Goal: Task Accomplishment & Management: Use online tool/utility

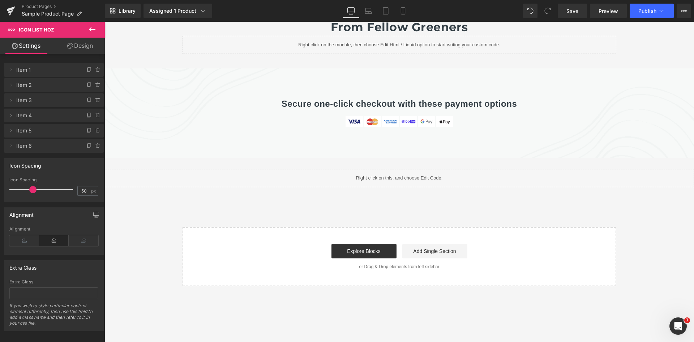
scroll to position [2516, 0]
drag, startPoint x: 252, startPoint y: 117, endPoint x: 194, endPoint y: 99, distance: 60.7
click at [252, 117] on div "Secure one-click checkout with these payment options Heading Image Image Image …" at bounding box center [399, 113] width 590 height 90
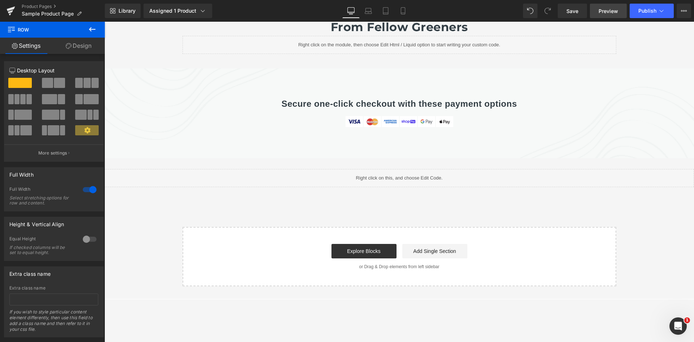
click at [599, 13] on span "Preview" at bounding box center [609, 11] width 20 height 8
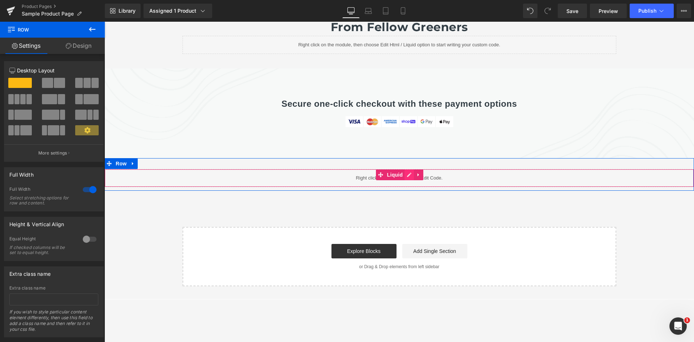
click at [408, 169] on link at bounding box center [408, 174] width 9 height 11
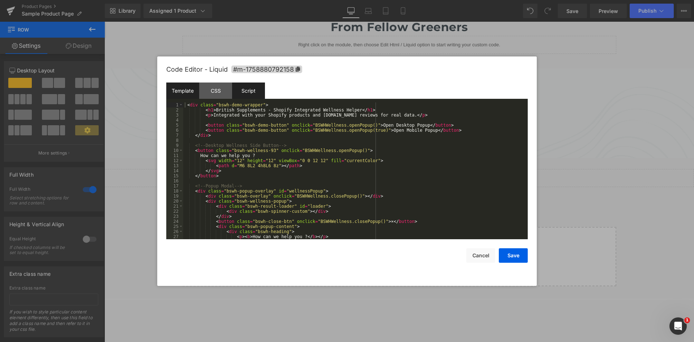
click at [250, 94] on div "Script" at bounding box center [248, 90] width 33 height 16
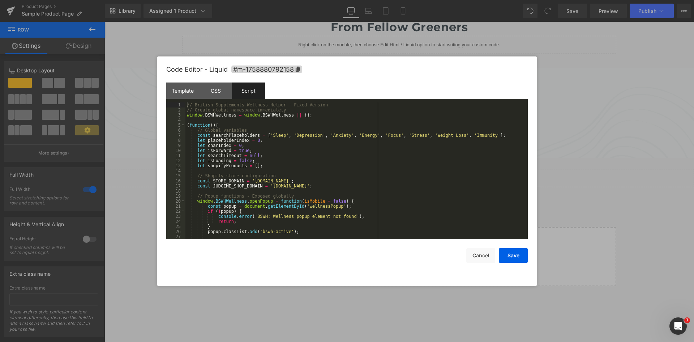
click at [231, 119] on div "// British Supplements Wellness Helper - Fixed Version // Create global namespa…" at bounding box center [354, 175] width 339 height 147
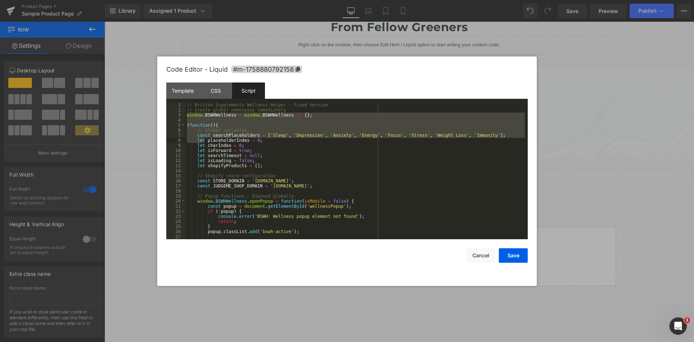
drag, startPoint x: 187, startPoint y: 116, endPoint x: 233, endPoint y: 130, distance: 48.4
click at [203, 141] on div "// British Supplements Wellness Helper - Fixed Version // Create global namespa…" at bounding box center [354, 175] width 339 height 147
click at [245, 114] on div "// British Supplements Wellness Helper - Fixed Version // Create global namespa…" at bounding box center [354, 170] width 339 height 137
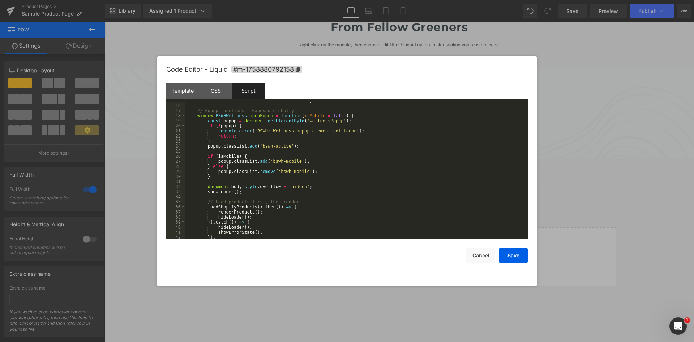
scroll to position [0, 0]
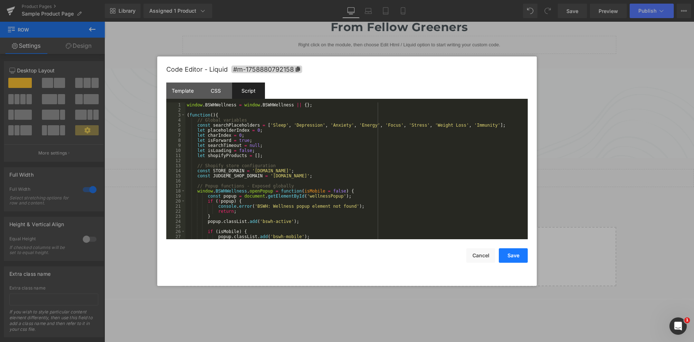
click at [520, 250] on button "Save" at bounding box center [513, 255] width 29 height 14
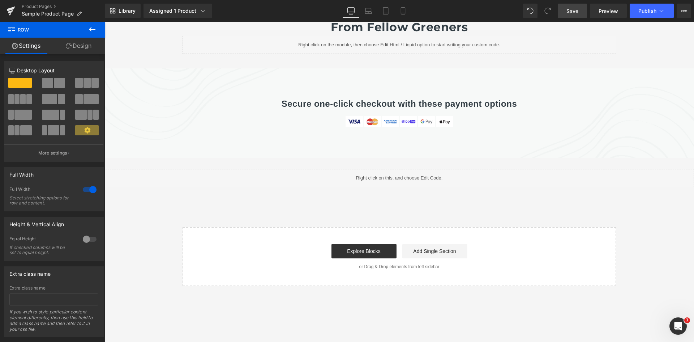
click at [571, 9] on span "Save" at bounding box center [572, 11] width 12 height 8
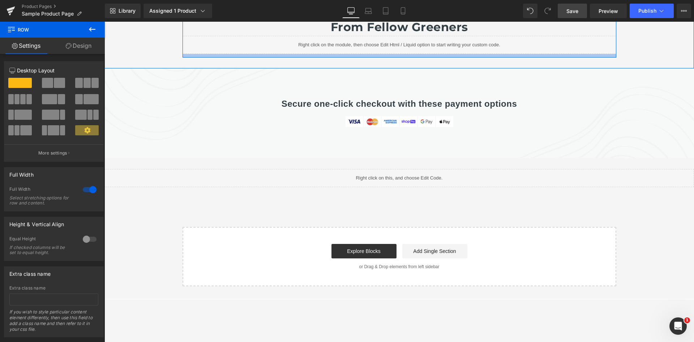
click at [606, 57] on div at bounding box center [399, 62] width 590 height 11
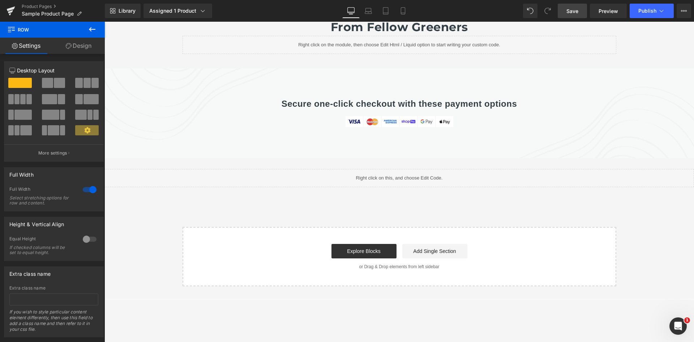
click at [569, 8] on span "Save" at bounding box center [572, 11] width 12 height 8
drag, startPoint x: 430, startPoint y: 11, endPoint x: 426, endPoint y: 9, distance: 3.9
click at [430, 11] on div "Library Assigned 1 Product Product Preview Clean Apple Cider Vinegar (58mg [MED…" at bounding box center [399, 11] width 589 height 14
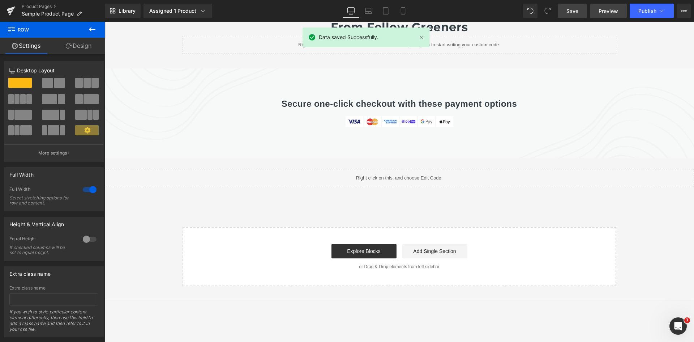
click at [601, 13] on span "Preview" at bounding box center [609, 11] width 20 height 8
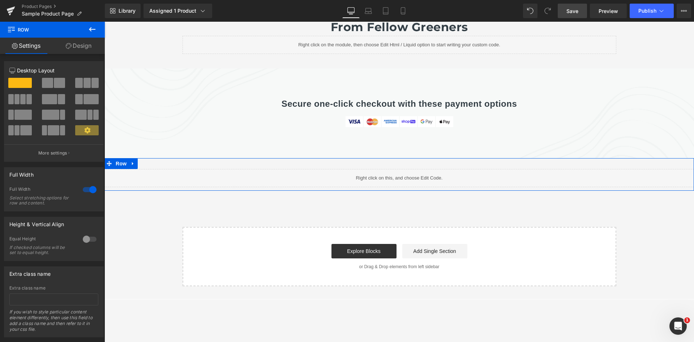
click at [405, 172] on icon at bounding box center [407, 174] width 4 height 4
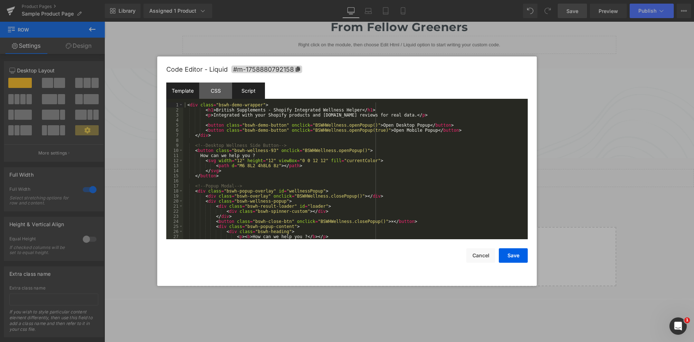
click at [245, 90] on div "Script" at bounding box center [248, 90] width 33 height 16
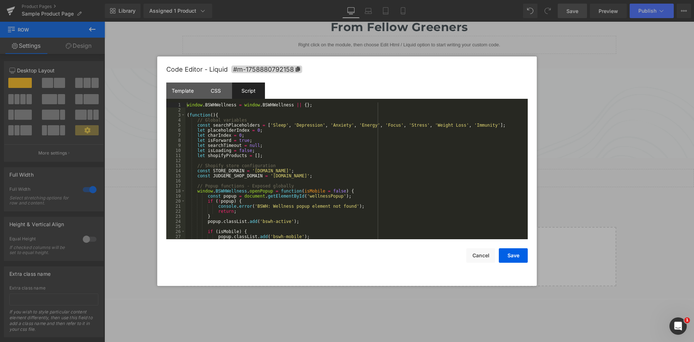
click at [292, 136] on div "window . BSWHWellness = window . BSWHWellness || { } ; ( function ( ) { // Glob…" at bounding box center [354, 175] width 339 height 147
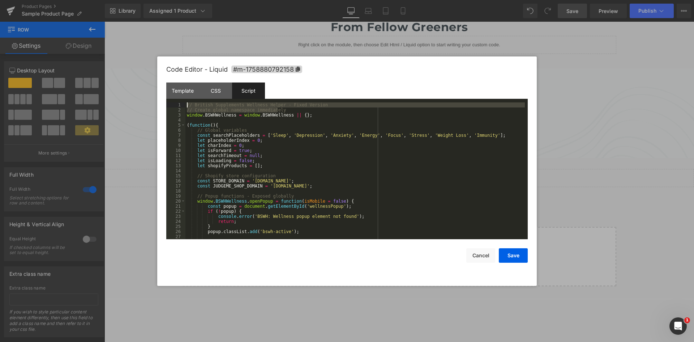
drag, startPoint x: 278, startPoint y: 110, endPoint x: 181, endPoint y: 102, distance: 97.6
click at [182, 101] on div "Template CSS Script Data 1 2 3 4 5 6 7 8 9 10 11 12 13 14 15 16 17 18 19 20 21 …" at bounding box center [346, 160] width 361 height 157
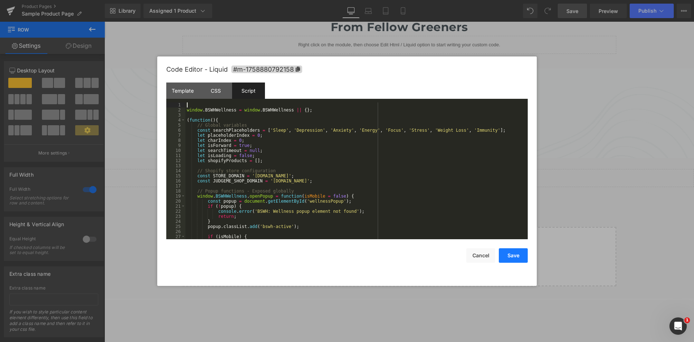
drag, startPoint x: 506, startPoint y: 260, endPoint x: 455, endPoint y: 239, distance: 54.5
click at [506, 260] on button "Save" at bounding box center [513, 255] width 29 height 14
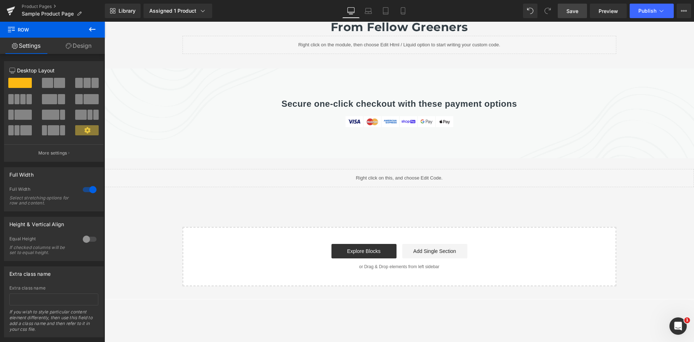
click at [573, 14] on span "Save" at bounding box center [572, 11] width 12 height 8
click at [475, 10] on div "Library Assigned 1 Product Product Preview Clean Apple Cider Vinegar (58mg [MED…" at bounding box center [399, 11] width 589 height 14
click at [567, 14] on span "Save" at bounding box center [572, 11] width 12 height 8
click at [590, 86] on div "Secure one-click checkout with these payment options Heading Image Image Image …" at bounding box center [400, 109] width 434 height 47
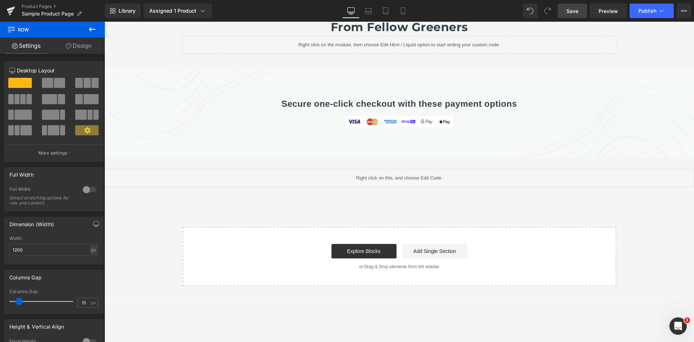
click at [498, 16] on div "Library Assigned 1 Product Product Preview Clean Apple Cider Vinegar (58mg [MED…" at bounding box center [399, 11] width 589 height 14
click at [601, 12] on span "Preview" at bounding box center [609, 11] width 20 height 8
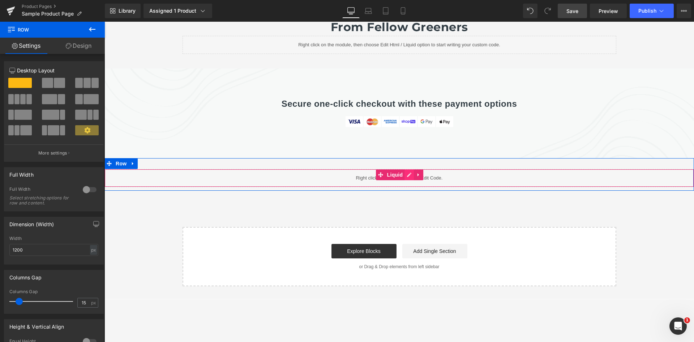
click at [407, 172] on icon at bounding box center [409, 174] width 5 height 5
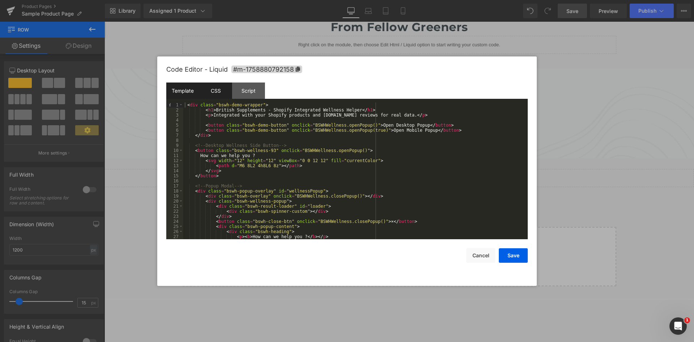
click at [216, 90] on div "CSS" at bounding box center [215, 90] width 33 height 16
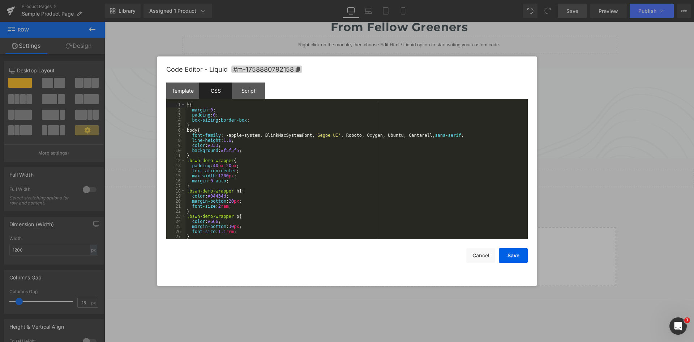
click at [248, 126] on div "* { margin : 0 ; padding : 0 ; box-sizing : border-box ; } body { font-family :…" at bounding box center [354, 175] width 339 height 147
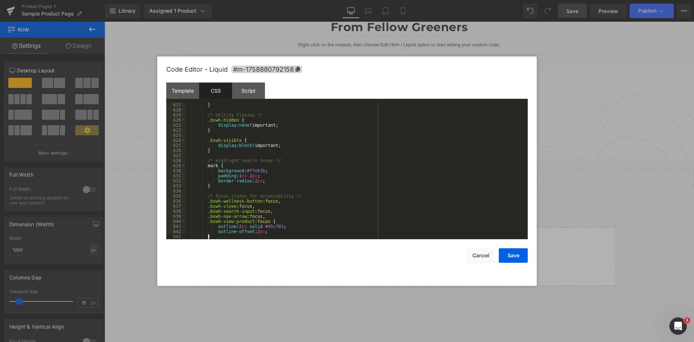
scroll to position [3122, 0]
click at [191, 95] on div "Template" at bounding box center [182, 90] width 33 height 16
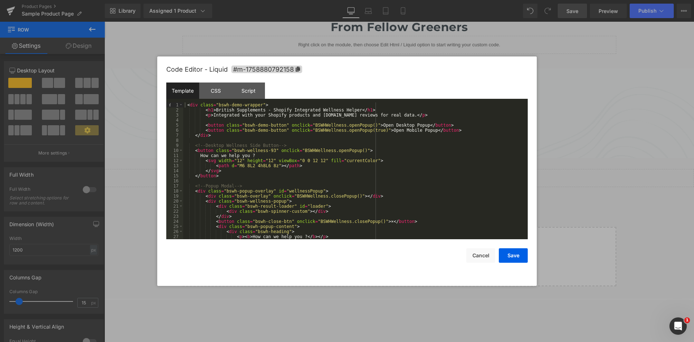
click at [303, 130] on div "< div class = "bswh-demo-wrapper" > < h1 > British Supplements - Shopify Integr…" at bounding box center [354, 175] width 342 height 147
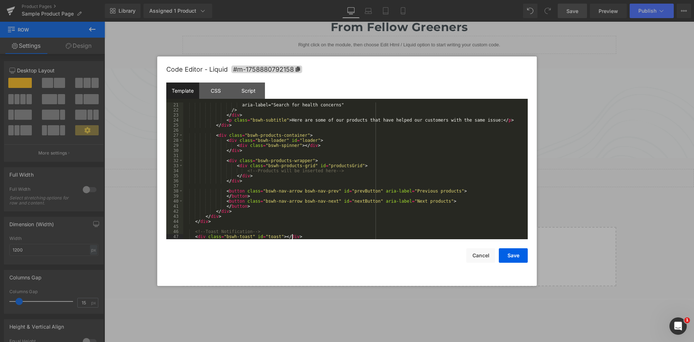
scroll to position [101, 0]
click at [250, 90] on div "Script" at bounding box center [248, 90] width 33 height 16
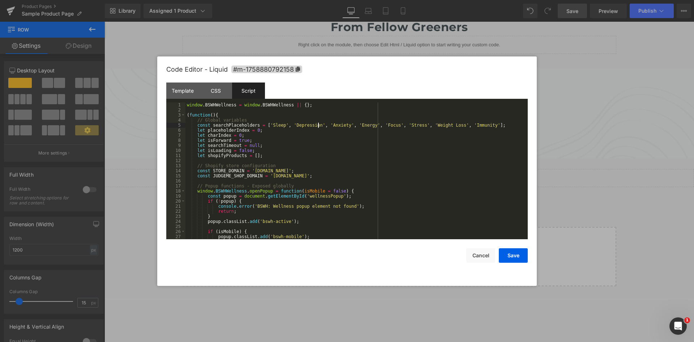
click at [318, 124] on div "window . BSWHWellness = window . BSWHWellness || { } ; ( function ( ) { // Glob…" at bounding box center [354, 175] width 339 height 147
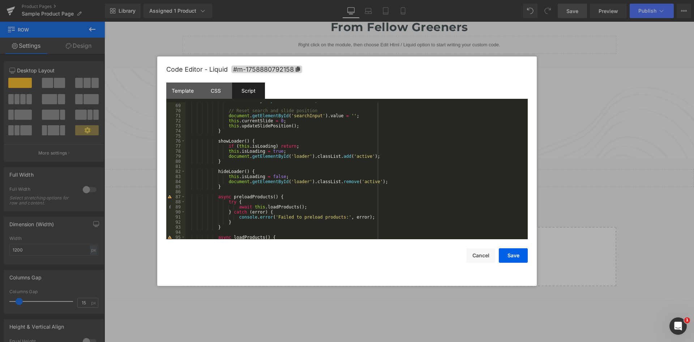
scroll to position [0, 0]
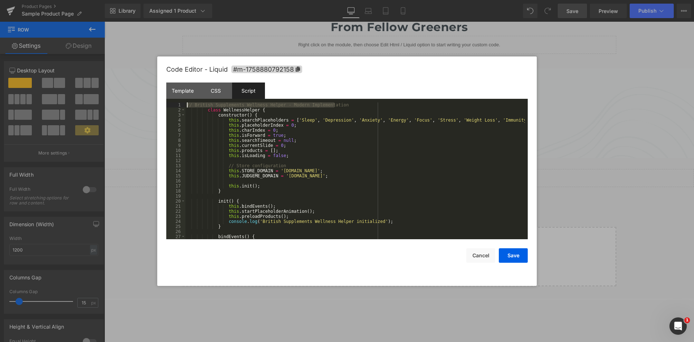
drag, startPoint x: 335, startPoint y: 104, endPoint x: 185, endPoint y: 103, distance: 150.4
click at [185, 103] on pre "1 2 3 4 5 6 7 8 9 10 11 12 13 14 15 16 17 18 19 20 21 22 23 24 25 26 27 28 // B…" at bounding box center [346, 170] width 361 height 137
click at [512, 255] on button "Save" at bounding box center [513, 255] width 29 height 14
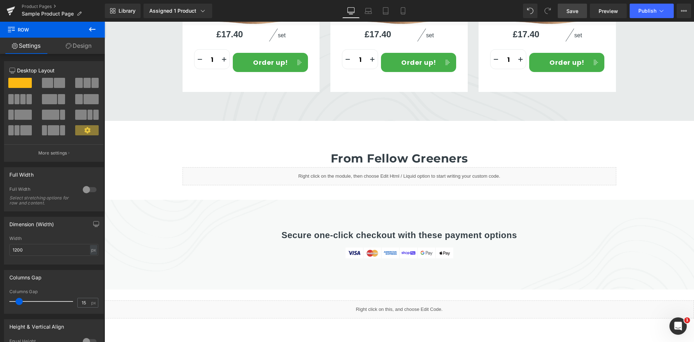
scroll to position [2359, 0]
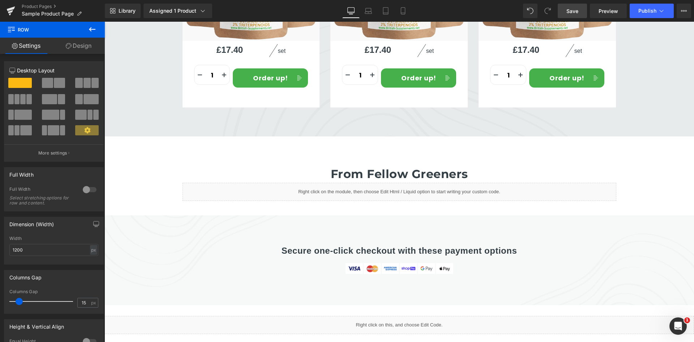
click at [567, 8] on span "Save" at bounding box center [572, 11] width 12 height 8
click at [607, 12] on span "Preview" at bounding box center [609, 11] width 20 height 8
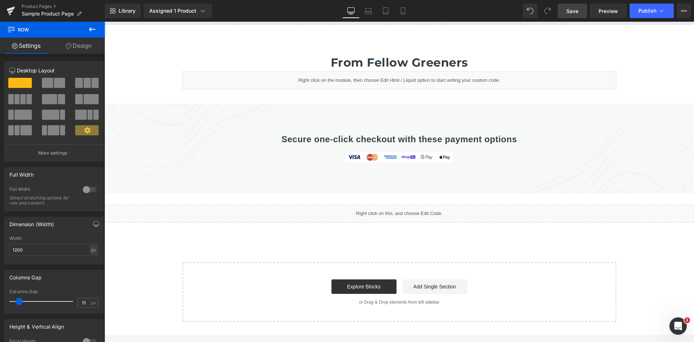
scroll to position [2468, 0]
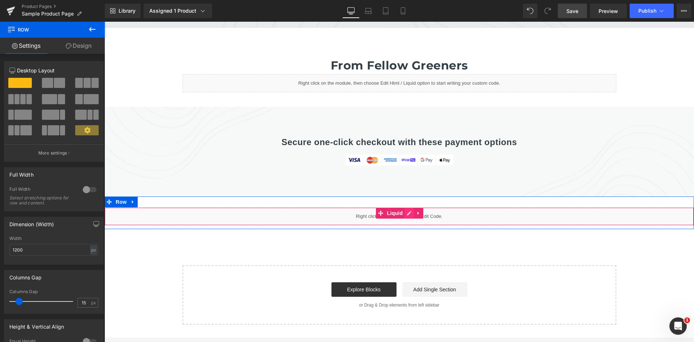
click at [407, 210] on icon at bounding box center [409, 212] width 5 height 5
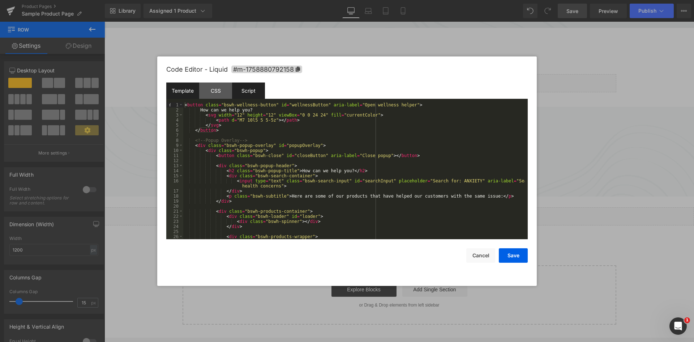
click at [252, 86] on div "Script" at bounding box center [248, 90] width 33 height 16
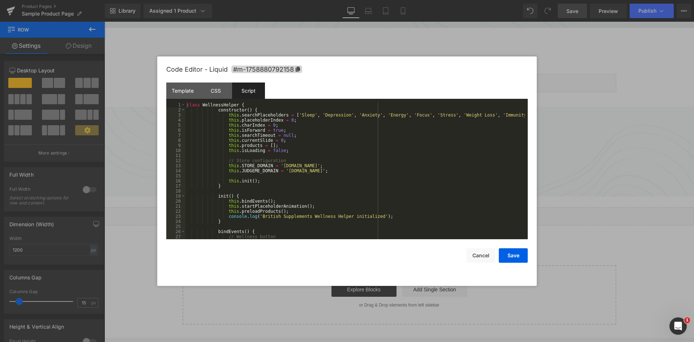
click at [221, 175] on div "class WellnessHelper { constructor ( ) { this . searchPlaceholders = [ 'Sleep' …" at bounding box center [354, 175] width 339 height 147
drag, startPoint x: 216, startPoint y: 138, endPoint x: 202, endPoint y: 128, distance: 17.4
click at [216, 138] on div "class WellnessHelper { constructor ( ) { this . searchPlaceholders = [ 'Sleep' …" at bounding box center [354, 175] width 339 height 147
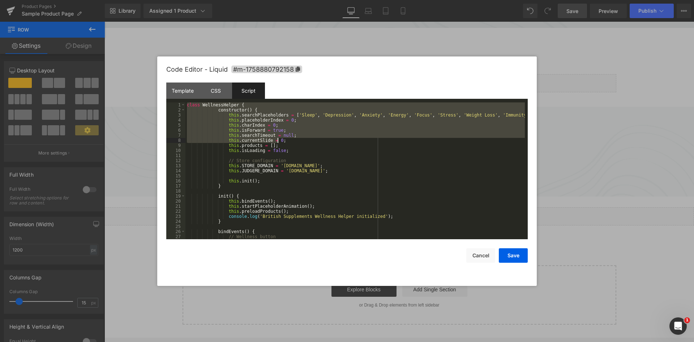
drag, startPoint x: 187, startPoint y: 106, endPoint x: 299, endPoint y: 142, distance: 117.7
click at [294, 140] on div "class WellnessHelper { constructor ( ) { this . searchPlaceholders = [ 'Sleep' …" at bounding box center [354, 175] width 339 height 147
click at [482, 252] on button "Cancel" at bounding box center [480, 255] width 29 height 14
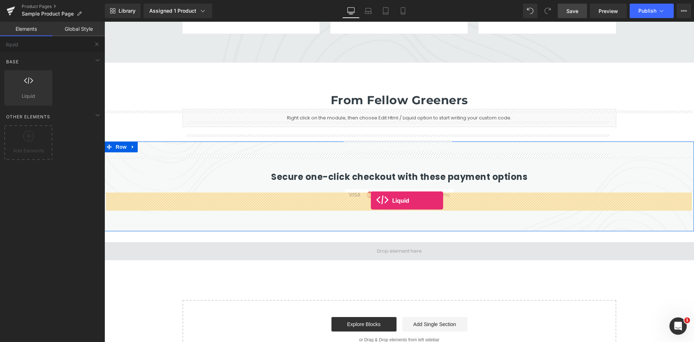
drag, startPoint x: 339, startPoint y: 190, endPoint x: 371, endPoint y: 200, distance: 33.7
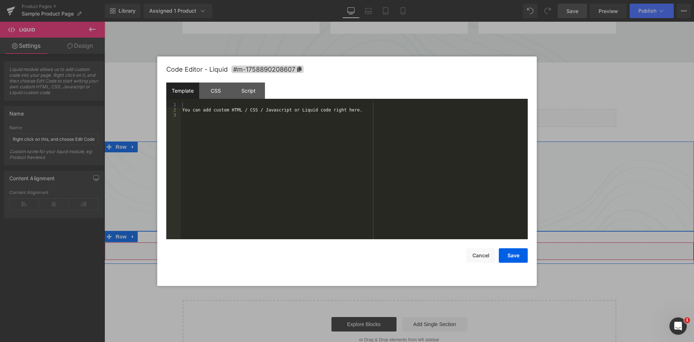
click at [407, 242] on link at bounding box center [408, 247] width 9 height 11
click at [219, 90] on div "CSS" at bounding box center [215, 90] width 33 height 16
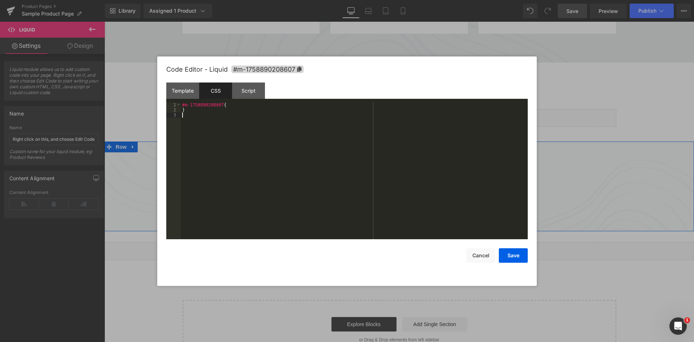
click at [243, 115] on div "#m-1758890208607 { }" at bounding box center [354, 175] width 347 height 147
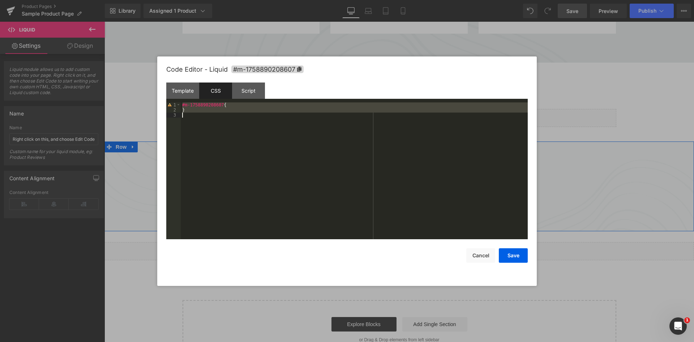
scroll to position [3127, 0]
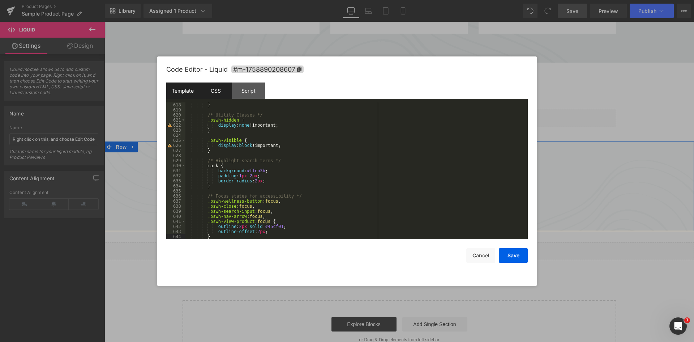
click at [181, 91] on div "Template" at bounding box center [182, 90] width 33 height 16
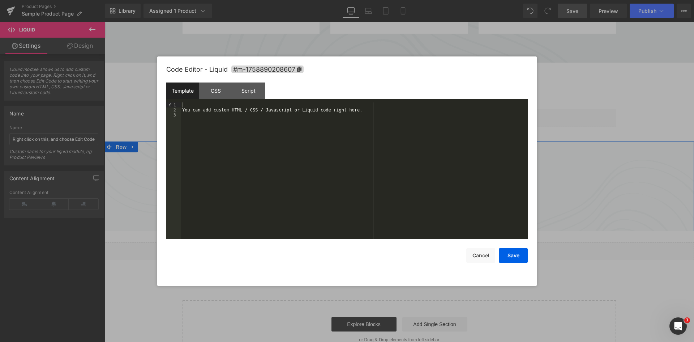
click at [237, 118] on div "You can add custom HTML / CSS / Javascript or Liquid code right here." at bounding box center [354, 175] width 347 height 147
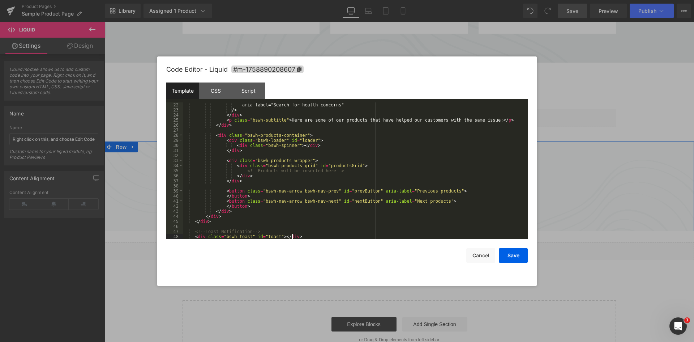
scroll to position [106, 0]
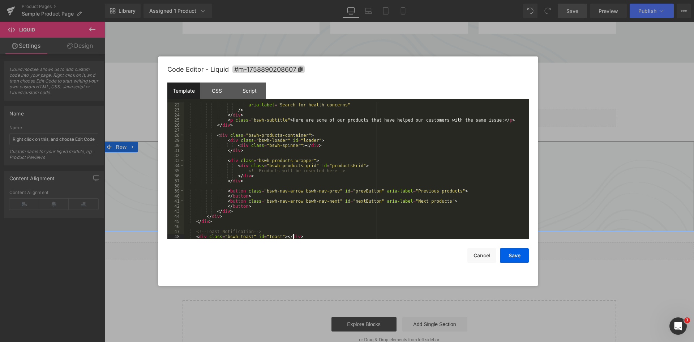
click at [237, 78] on div "Code Editor - Liquid #m-1758890208607" at bounding box center [347, 69] width 361 height 26
click at [246, 86] on div "Script" at bounding box center [249, 90] width 33 height 16
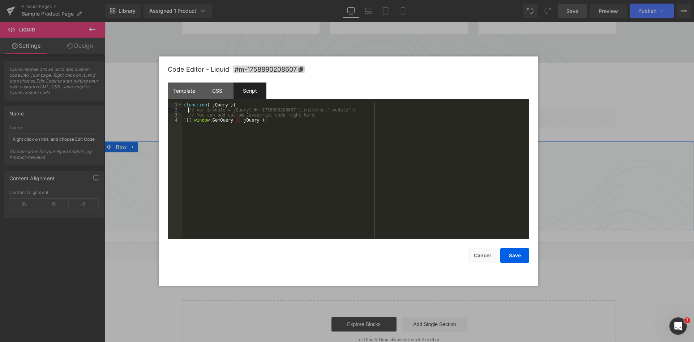
click at [189, 110] on div "( function ( jQuery ) { // var $module = jQuery('#m-1758890208607').children('.…" at bounding box center [355, 175] width 347 height 147
click at [308, 115] on div "( function ( jQuery ) { // var $module = jQuery('#m-1758890208607').children('.…" at bounding box center [355, 175] width 347 height 147
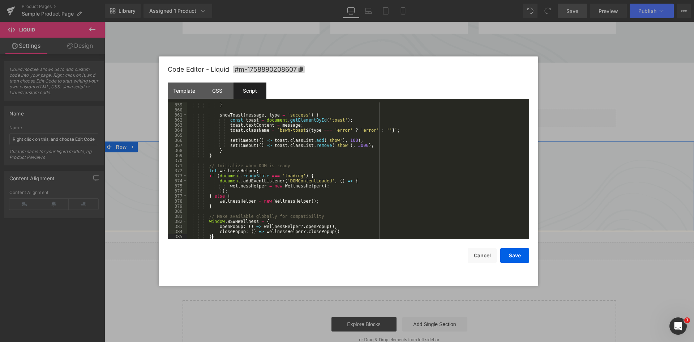
scroll to position [1837, 0]
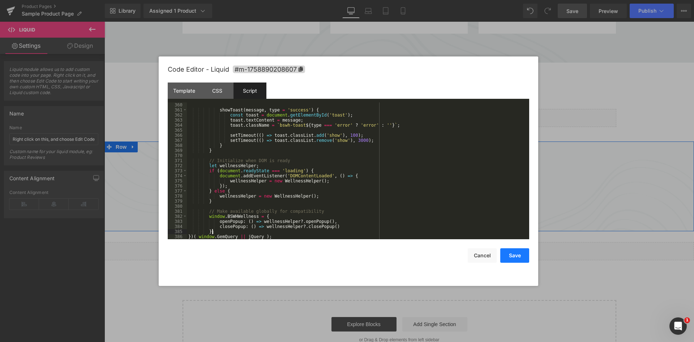
click at [517, 252] on button "Save" at bounding box center [514, 255] width 29 height 14
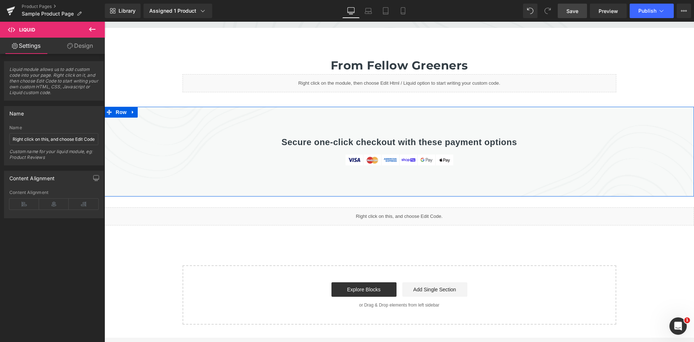
scroll to position [2464, 0]
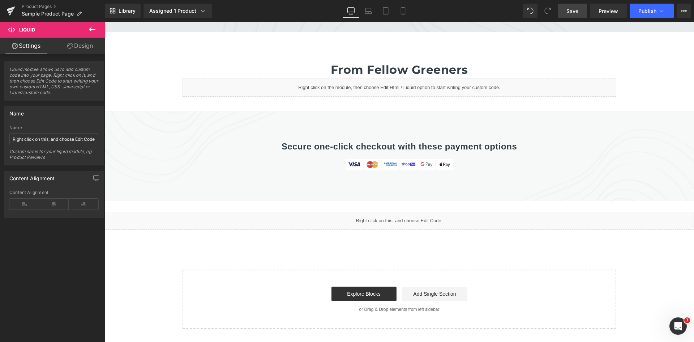
click at [566, 14] on link "Save" at bounding box center [572, 11] width 29 height 14
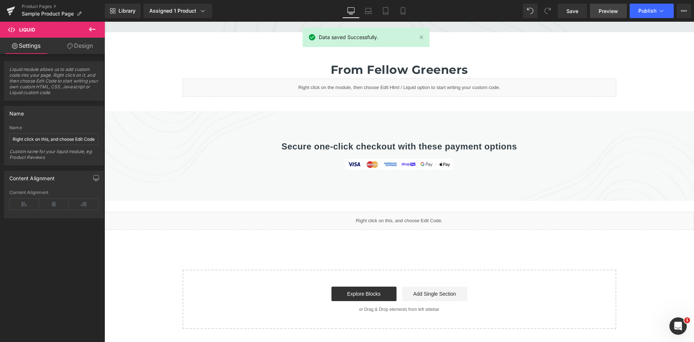
click at [609, 14] on span "Preview" at bounding box center [609, 11] width 20 height 8
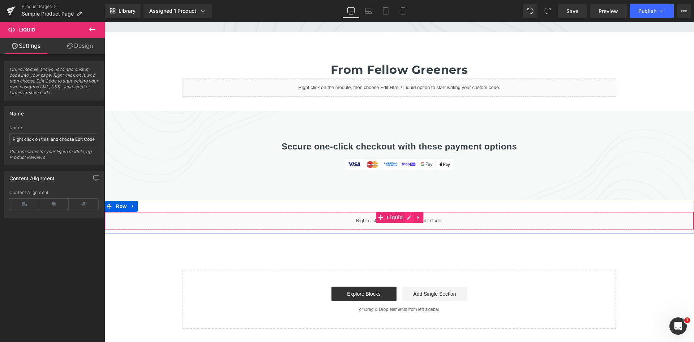
click at [407, 214] on icon at bounding box center [409, 216] width 5 height 5
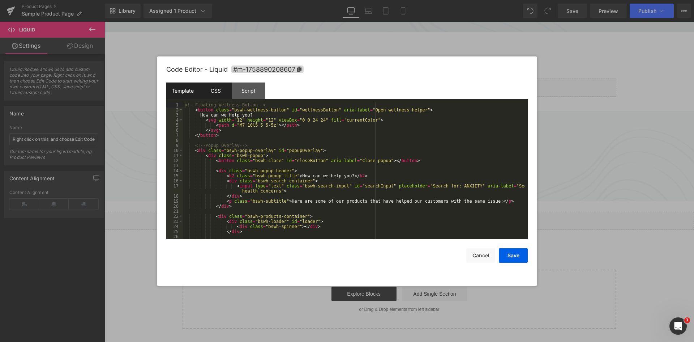
click at [212, 89] on div "CSS" at bounding box center [215, 90] width 33 height 16
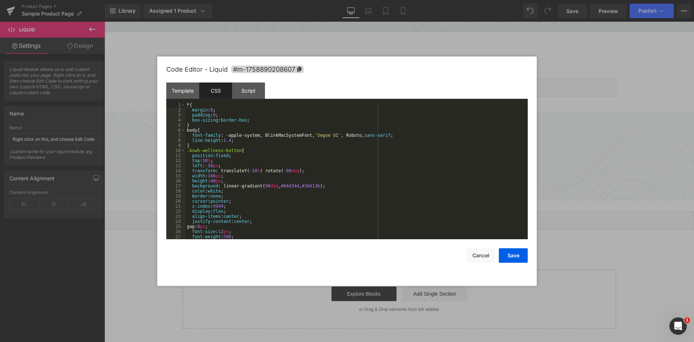
click at [264, 119] on div "* { margin : 0 ; padding : 0 ; box-sizing : border-box ; } body { font-family :…" at bounding box center [354, 175] width 339 height 147
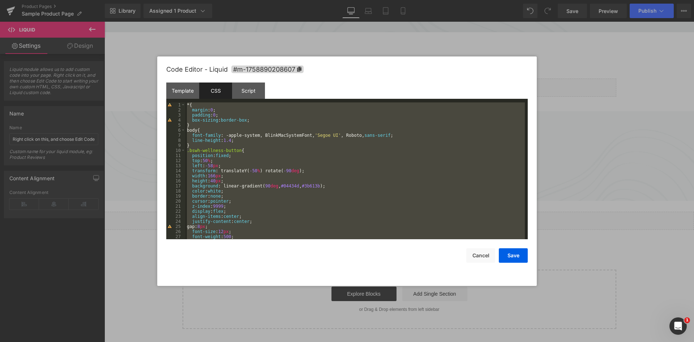
scroll to position [3006, 0]
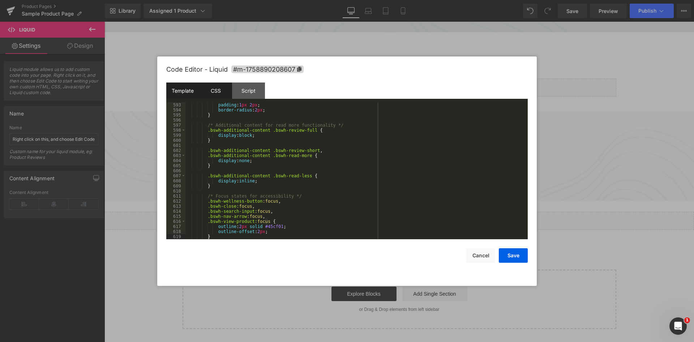
click at [187, 86] on div "Template" at bounding box center [182, 90] width 33 height 16
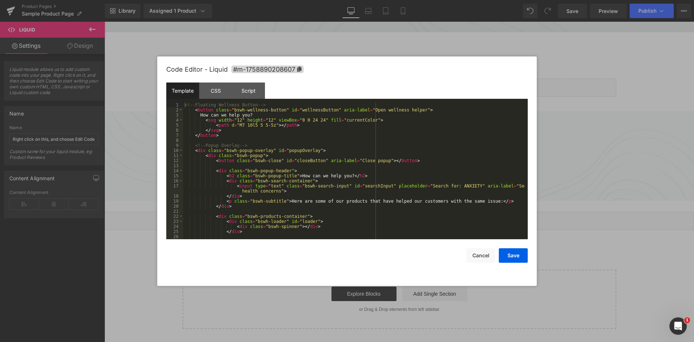
click at [302, 147] on div "<!-- Floating Wellness Button --> < button class = "bswh-wellness-button" id = …" at bounding box center [354, 175] width 342 height 147
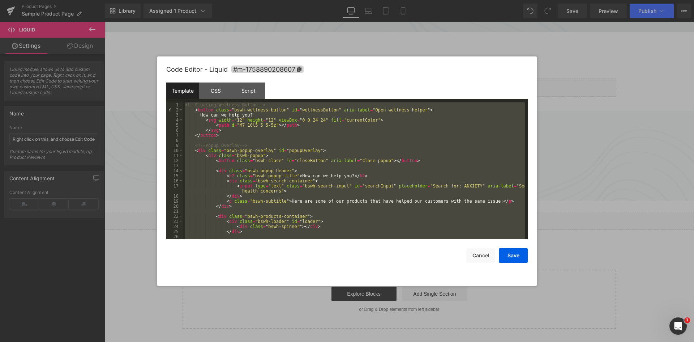
scroll to position [116, 0]
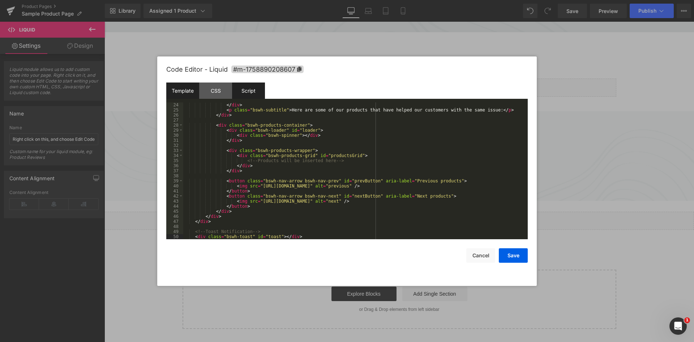
click at [246, 94] on div "Script" at bounding box center [248, 90] width 33 height 16
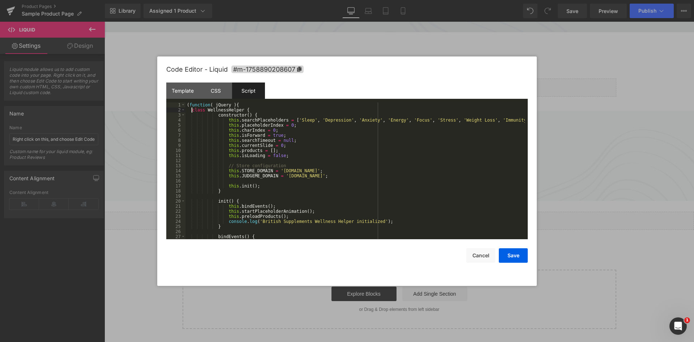
click at [192, 111] on div "( function ( jQuery ) { class WellnessHelper { constructor ( ) { this . searchP…" at bounding box center [354, 175] width 339 height 147
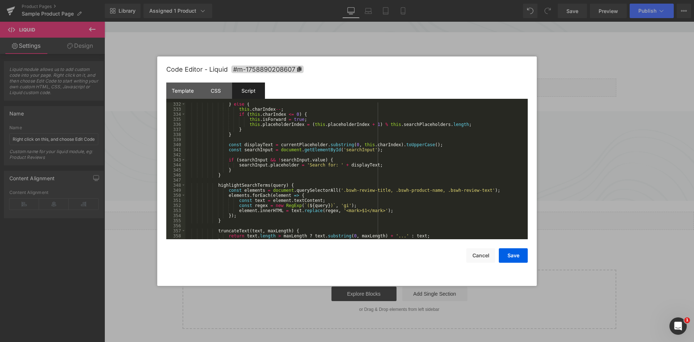
scroll to position [1837, 0]
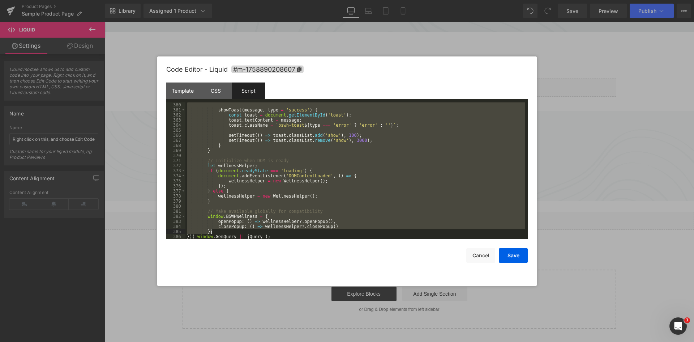
click at [225, 232] on div "showToast ( message , type = 'success' ) { const toast = document . getElementB…" at bounding box center [354, 175] width 339 height 147
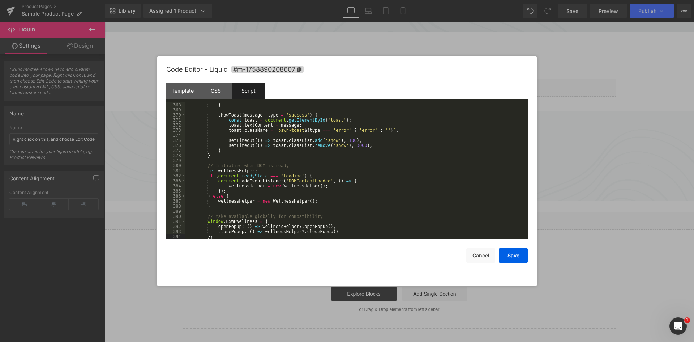
scroll to position [1882, 0]
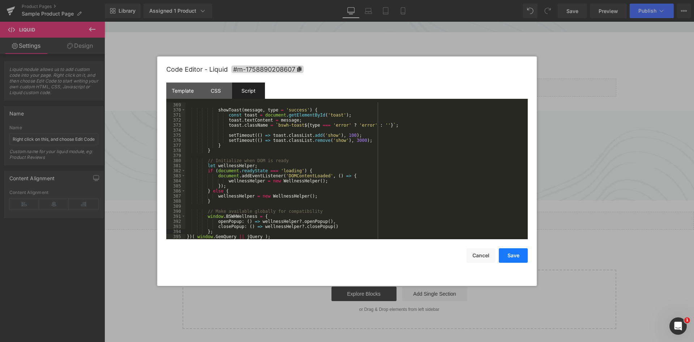
click at [515, 259] on button "Save" at bounding box center [513, 255] width 29 height 14
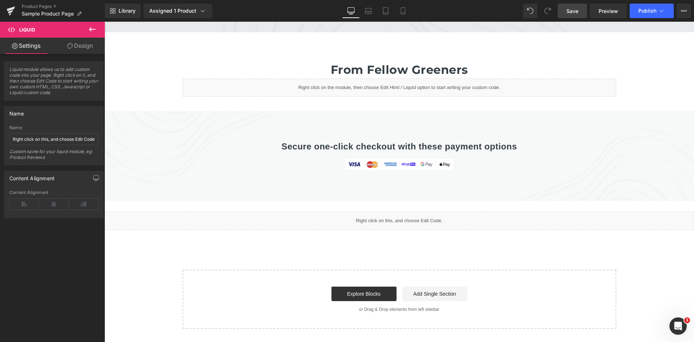
click at [573, 14] on span "Save" at bounding box center [572, 11] width 12 height 8
click at [482, 6] on div "Library Assigned 1 Product Product Preview Clean Apple Cider Vinegar (58mg [MED…" at bounding box center [399, 11] width 589 height 14
drag, startPoint x: 582, startPoint y: 16, endPoint x: 484, endPoint y: 11, distance: 97.7
click at [582, 16] on link "Save" at bounding box center [572, 11] width 29 height 14
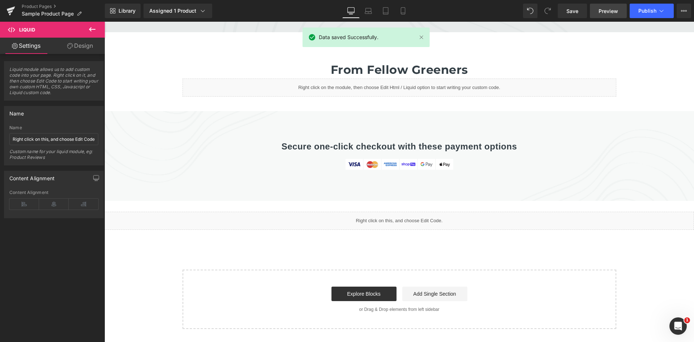
click at [598, 6] on link "Preview" at bounding box center [608, 11] width 37 height 14
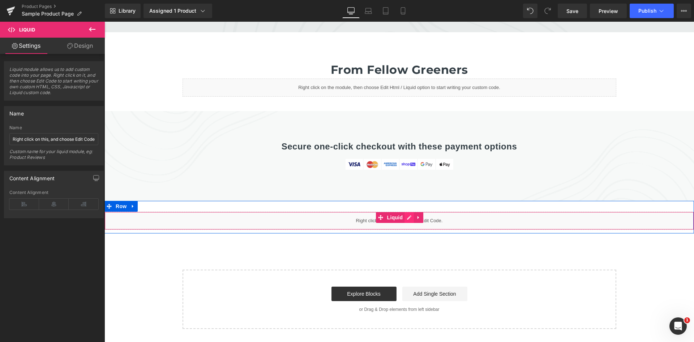
click at [407, 214] on icon at bounding box center [409, 216] width 5 height 5
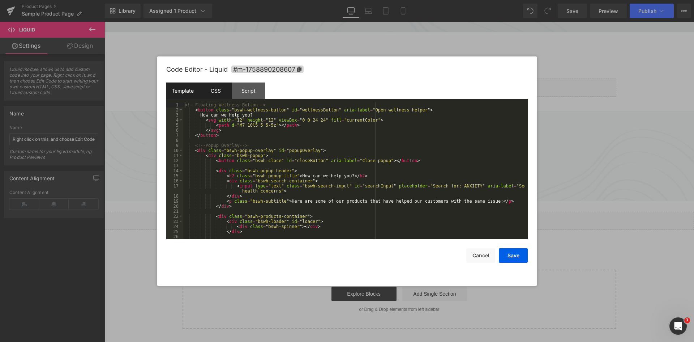
click at [220, 95] on div "CSS" at bounding box center [215, 90] width 33 height 16
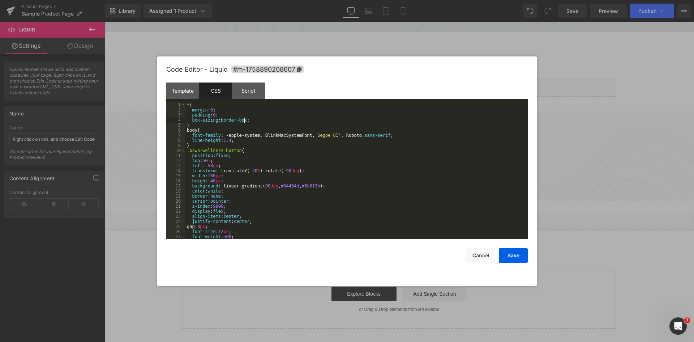
click at [243, 118] on div "* { margin : 0 ; padding : 0 ; box-sizing : border-box ; } body { font-family :…" at bounding box center [354, 175] width 339 height 147
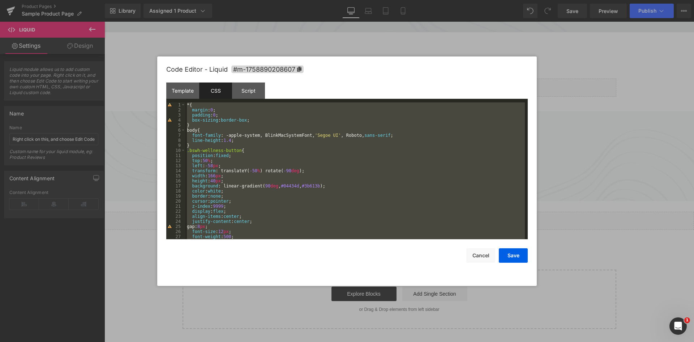
scroll to position [2935, 0]
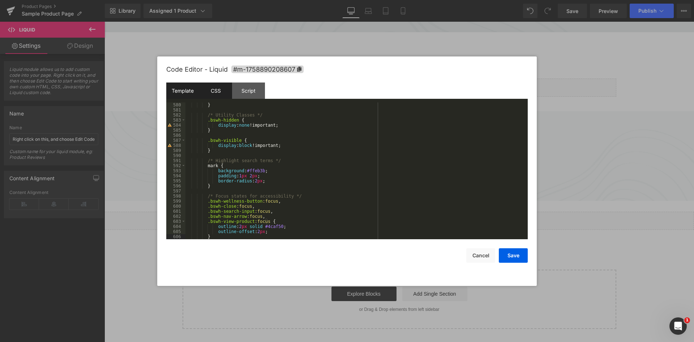
click at [181, 90] on div "Template" at bounding box center [182, 90] width 33 height 16
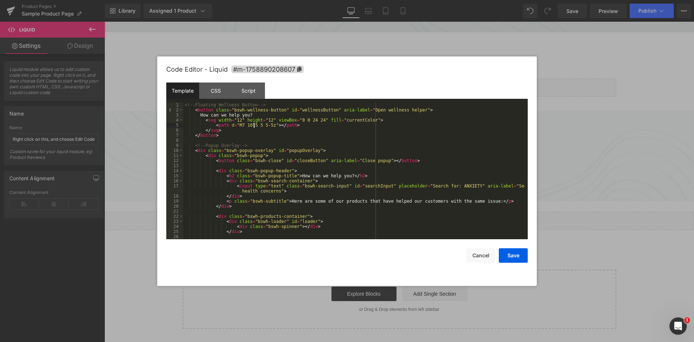
click at [254, 124] on div "<!-- Floating Wellness Button --> < button class = "bswh-wellness-button" id = …" at bounding box center [354, 175] width 342 height 147
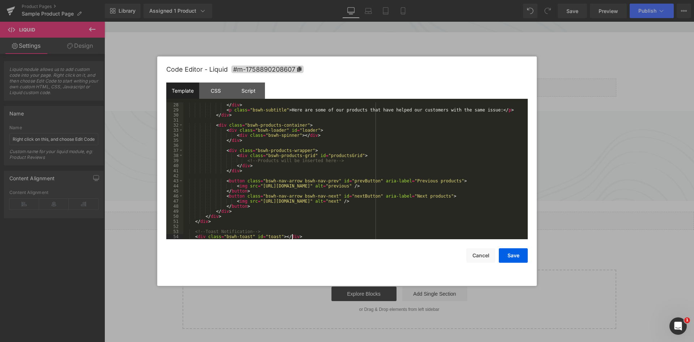
scroll to position [137, 0]
click at [249, 93] on div "Script" at bounding box center [248, 90] width 33 height 16
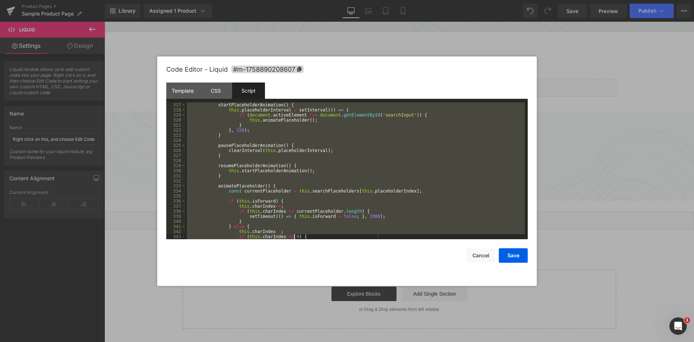
scroll to position [1882, 0]
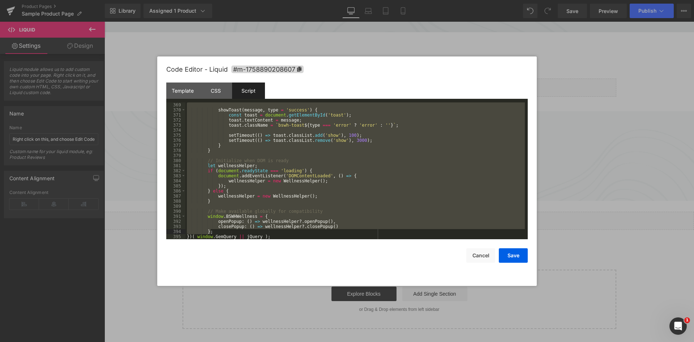
drag, startPoint x: 192, startPoint y: 112, endPoint x: 217, endPoint y: 229, distance: 119.5
click at [217, 229] on div "showToast ( message , type = 'success' ) { const toast = document . getElementB…" at bounding box center [354, 175] width 339 height 147
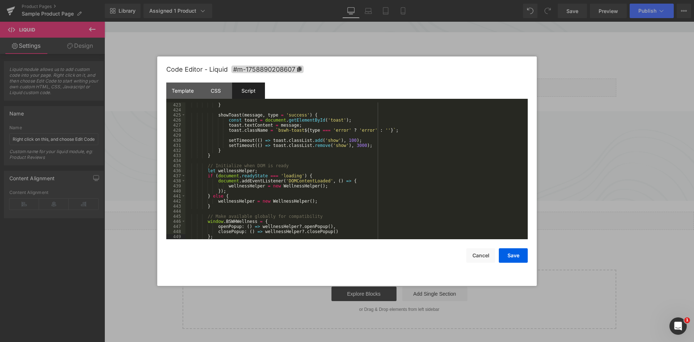
scroll to position [2181, 0]
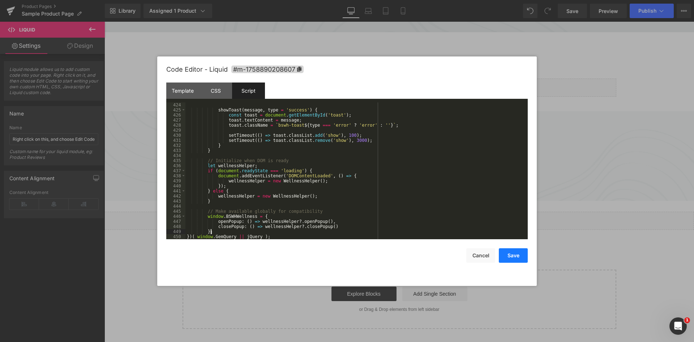
click at [518, 259] on button "Save" at bounding box center [513, 255] width 29 height 14
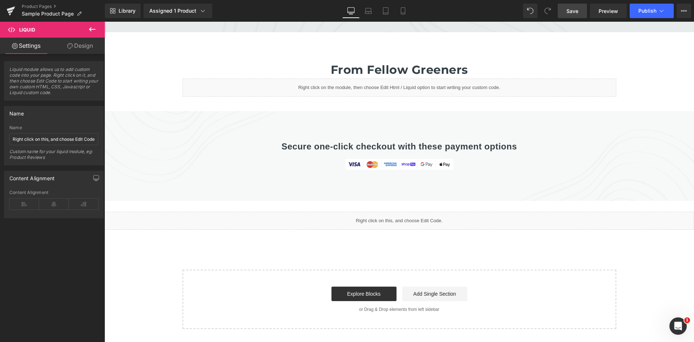
click at [569, 11] on span "Save" at bounding box center [572, 11] width 12 height 8
click at [484, 11] on div "Library Assigned 1 Product Product Preview Clean Apple Cider Vinegar (58mg [MED…" at bounding box center [399, 11] width 589 height 14
click at [602, 12] on span "Preview" at bounding box center [609, 11] width 20 height 8
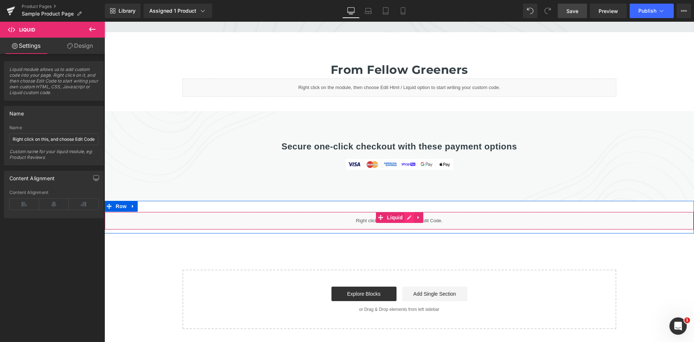
click at [407, 212] on link at bounding box center [408, 217] width 9 height 11
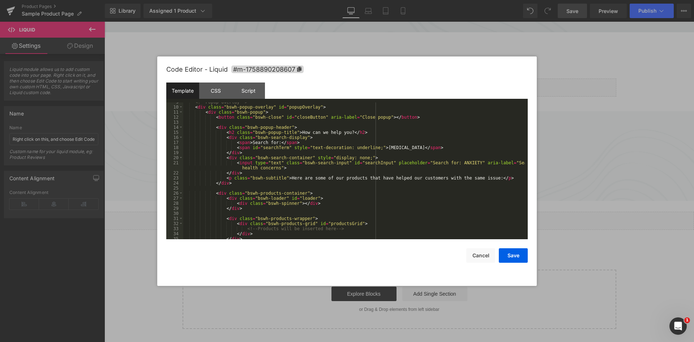
scroll to position [22, 0]
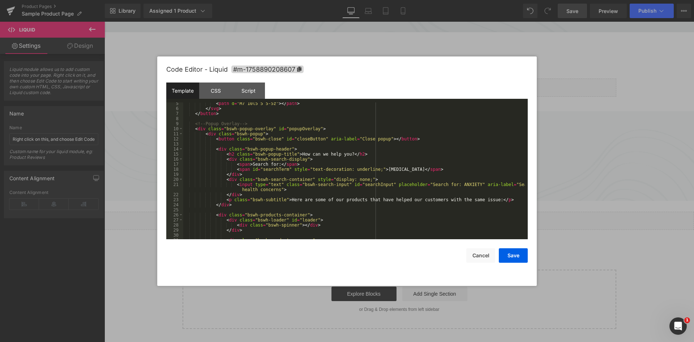
click at [214, 79] on div "Code Editor - Liquid #m-1758890208607" at bounding box center [346, 69] width 361 height 26
click at [215, 93] on div "CSS" at bounding box center [215, 90] width 33 height 16
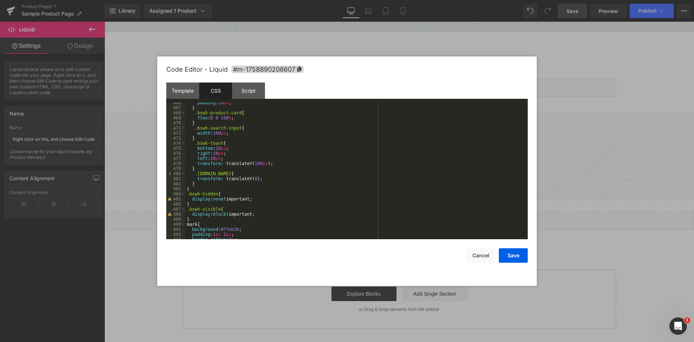
scroll to position [2393, 0]
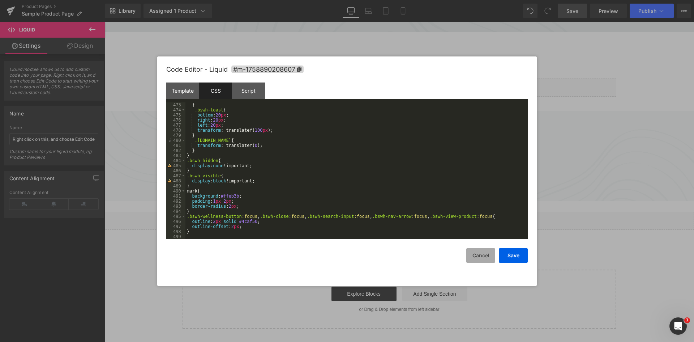
click at [476, 257] on button "Cancel" at bounding box center [480, 255] width 29 height 14
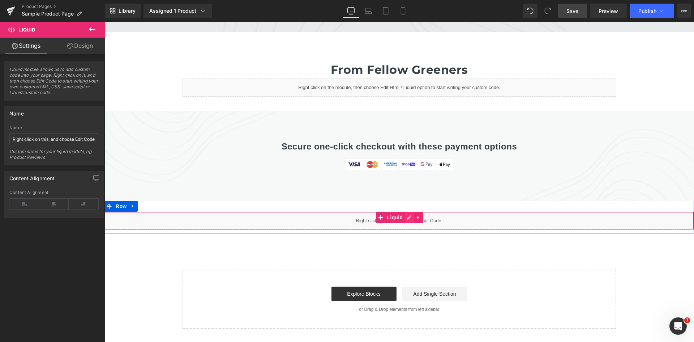
click at [405, 212] on link at bounding box center [408, 217] width 9 height 11
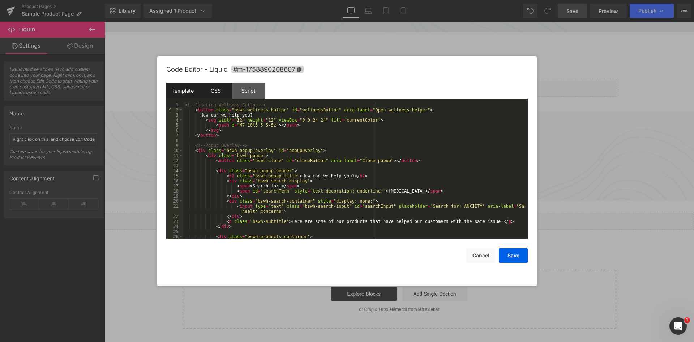
click at [222, 89] on div "CSS" at bounding box center [215, 90] width 33 height 16
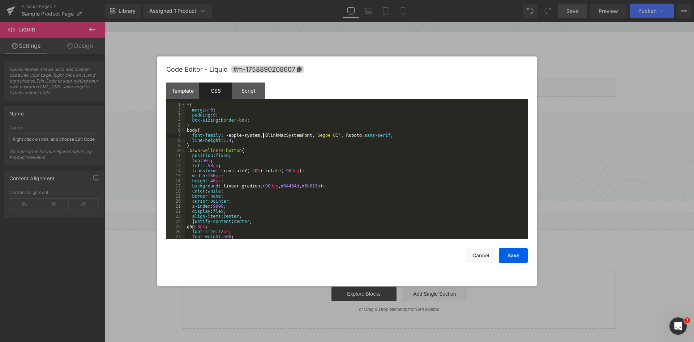
click at [263, 132] on div "* { margin : 0 ; padding : 0 ; box-sizing : border-box ; } body { font-family :…" at bounding box center [354, 175] width 339 height 147
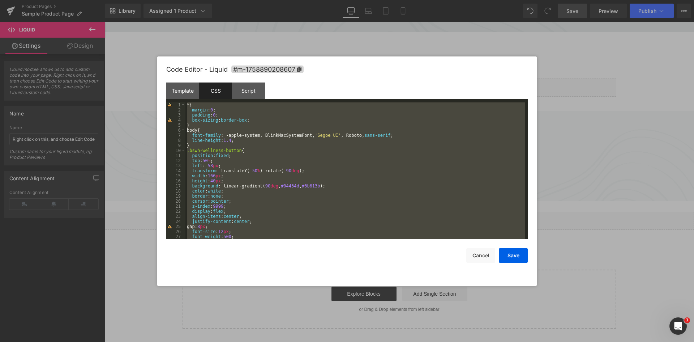
scroll to position [3699, 0]
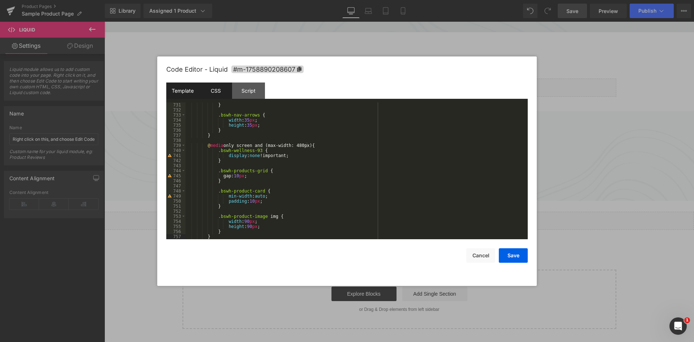
click at [186, 95] on div "Template" at bounding box center [182, 90] width 33 height 16
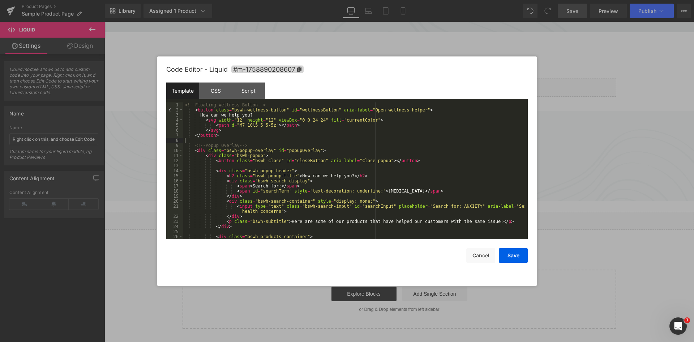
click at [265, 141] on div "<!-- Floating Wellness Button --> < button class = "bswh-wellness-button" id = …" at bounding box center [354, 175] width 342 height 147
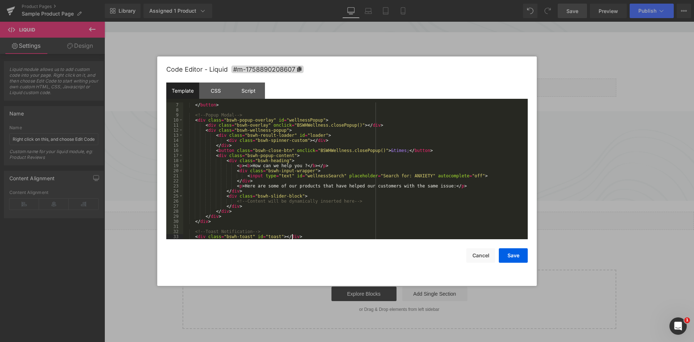
scroll to position [30, 0]
click at [253, 92] on div "Script" at bounding box center [248, 90] width 33 height 16
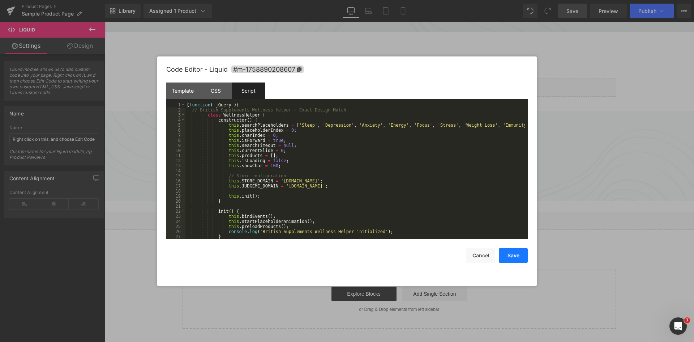
drag, startPoint x: 510, startPoint y: 257, endPoint x: 424, endPoint y: 242, distance: 87.7
click at [510, 257] on button "Save" at bounding box center [513, 255] width 29 height 14
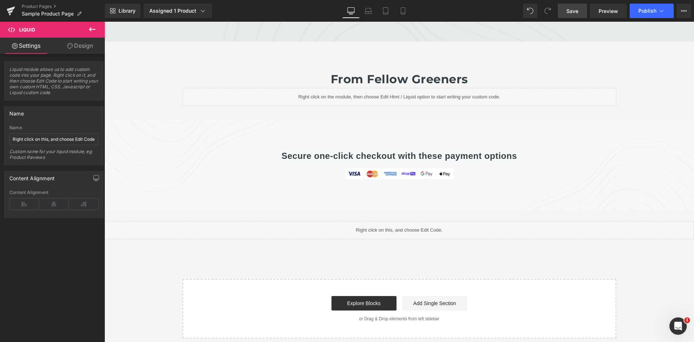
scroll to position [2473, 0]
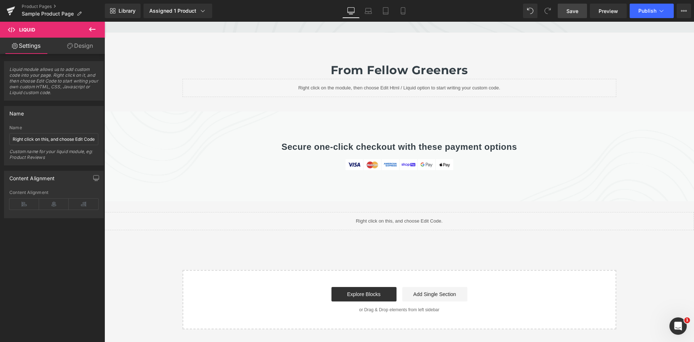
drag, startPoint x: 574, startPoint y: 16, endPoint x: 553, endPoint y: 16, distance: 20.2
click at [574, 16] on link "Save" at bounding box center [572, 11] width 29 height 14
click at [604, 11] on span "Preview" at bounding box center [609, 11] width 20 height 8
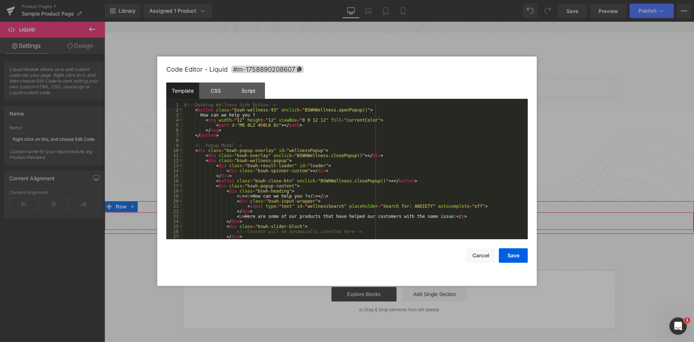
click at [407, 215] on icon at bounding box center [409, 217] width 5 height 5
click at [277, 155] on div "<!-- Desktop Wellness Side Button --> < button class = "bswh-wellness-93" oncli…" at bounding box center [354, 175] width 342 height 147
click at [279, 132] on div "<!-- Desktop Wellness Side Button --> < button class = "bswh-wellness-93" oncli…" at bounding box center [354, 175] width 342 height 147
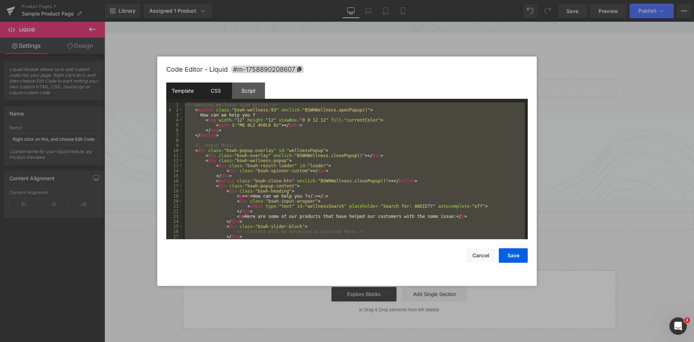
click at [218, 95] on div "CSS" at bounding box center [215, 90] width 33 height 16
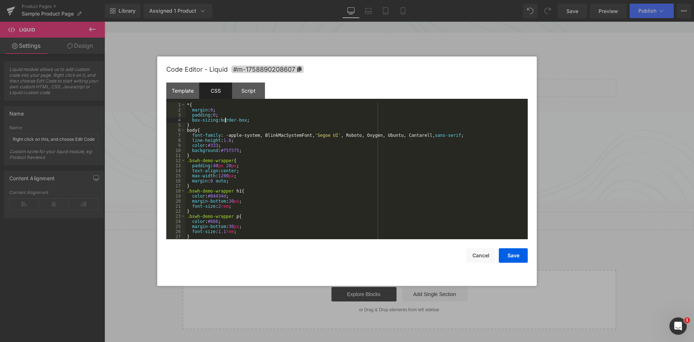
click at [226, 120] on div "* { margin : 0 ; padding : 0 ; box-sizing : border-box ; } body { font-family :…" at bounding box center [354, 175] width 339 height 147
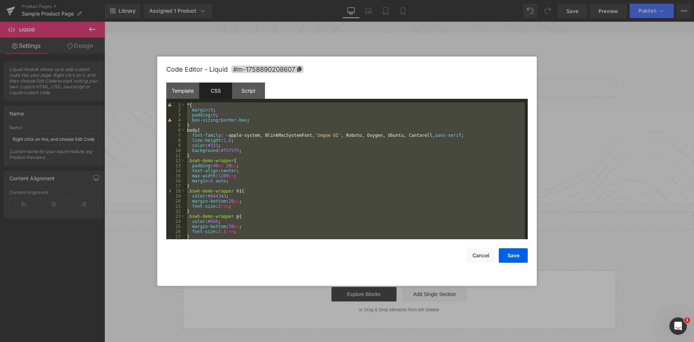
click at [222, 91] on div "CSS" at bounding box center [215, 90] width 33 height 16
click at [235, 128] on div "* { margin : 0 ; padding : 0 ; box-sizing : border-box ; } body { font-family :…" at bounding box center [354, 170] width 339 height 137
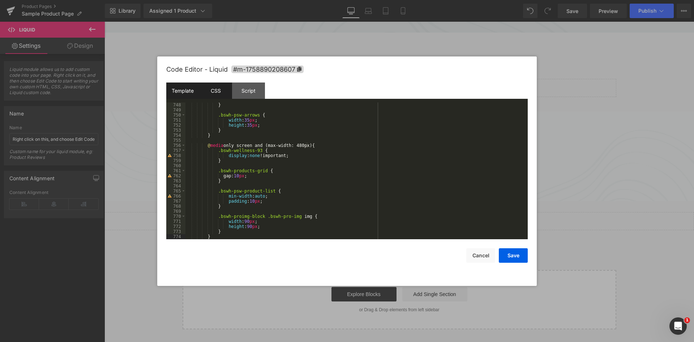
click at [193, 91] on div "Template" at bounding box center [182, 90] width 33 height 16
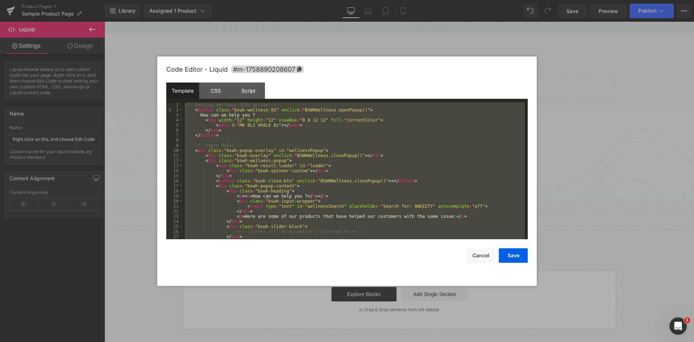
click at [241, 127] on div "<!-- Desktop Wellness Side Button --> < button class = "bswh-wellness-93" oncli…" at bounding box center [354, 170] width 342 height 137
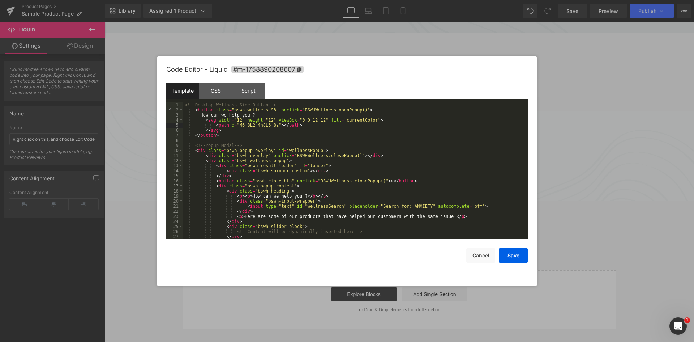
click at [265, 119] on div "<!-- Desktop Wellness Side Button --> < button class = "bswh-wellness-93" oncli…" at bounding box center [354, 175] width 342 height 147
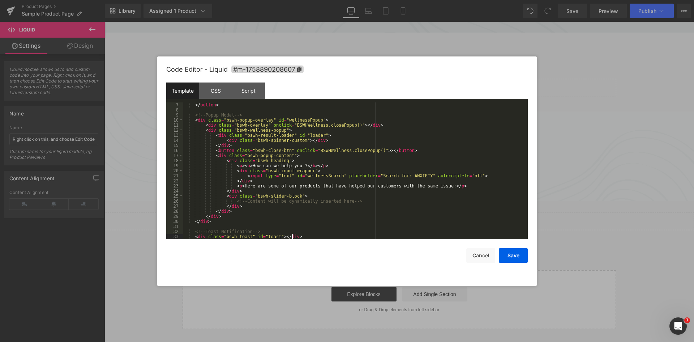
scroll to position [30, 0]
click at [244, 87] on div "Script" at bounding box center [248, 90] width 33 height 16
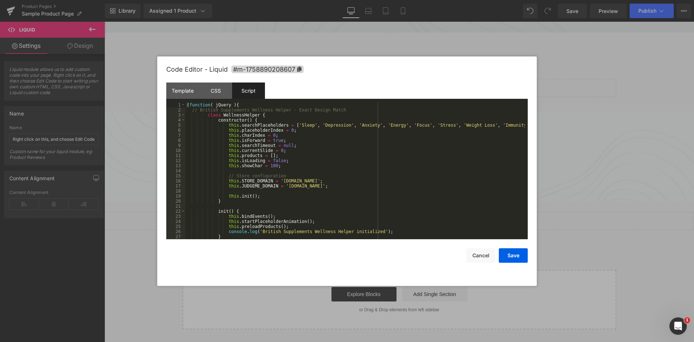
click at [247, 125] on div "( function ( jQuery ) { // British Supplements Wellness Helper - Exact Design M…" at bounding box center [354, 175] width 339 height 147
click at [223, 116] on div "( function ( jQuery ) { // British Supplements Wellness Helper - Exact Design M…" at bounding box center [354, 175] width 339 height 147
click at [192, 111] on div "( function ( jQuery ) { // British Supplements Wellness Helper - Exact Design M…" at bounding box center [354, 175] width 339 height 147
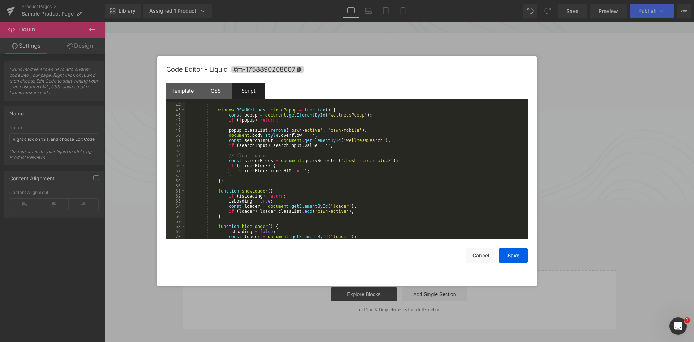
scroll to position [0, 0]
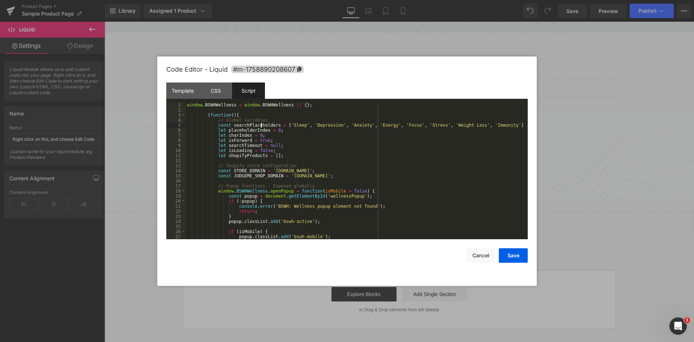
click at [260, 125] on div "window . BSWHWellness = window . BSWHWellness || { } ; ( function ( ) { // Glob…" at bounding box center [354, 175] width 339 height 147
drag, startPoint x: 295, startPoint y: 132, endPoint x: 307, endPoint y: 131, distance: 12.3
click at [295, 132] on div "window . BSWHWellness = window . BSWHWellness || { } ; ( function ( ) { // Glob…" at bounding box center [354, 175] width 339 height 147
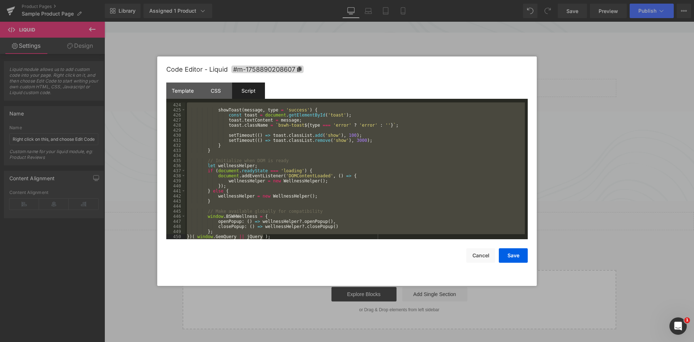
click at [196, 218] on div "showToast ( message , type = 'success' ) { const toast = document . getElementB…" at bounding box center [354, 170] width 339 height 137
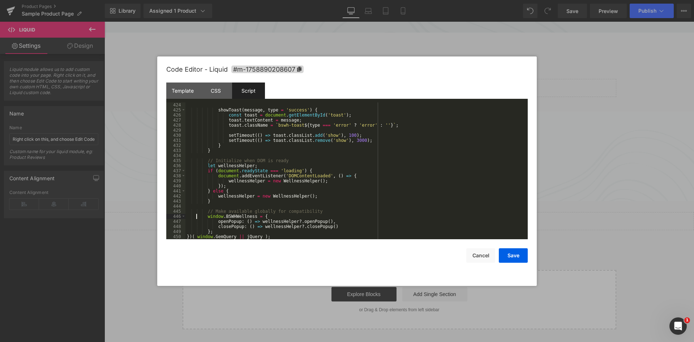
drag, startPoint x: 268, startPoint y: 229, endPoint x: 273, endPoint y: 230, distance: 4.8
click at [268, 228] on div "showToast ( message , type = 'success' ) { const toast = document . getElementB…" at bounding box center [354, 175] width 339 height 147
click at [217, 233] on div "showToast ( message , type = 'success' ) { const toast = document . getElementB…" at bounding box center [354, 170] width 339 height 137
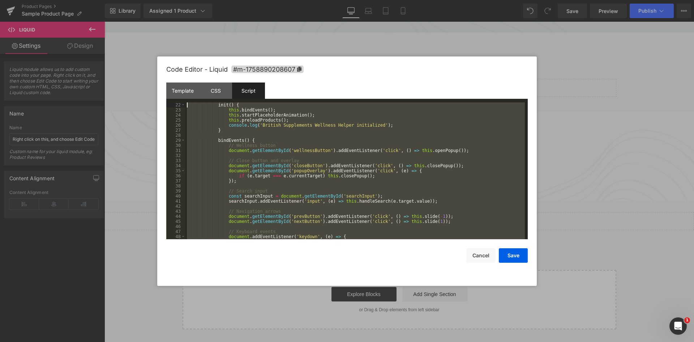
scroll to position [0, 0]
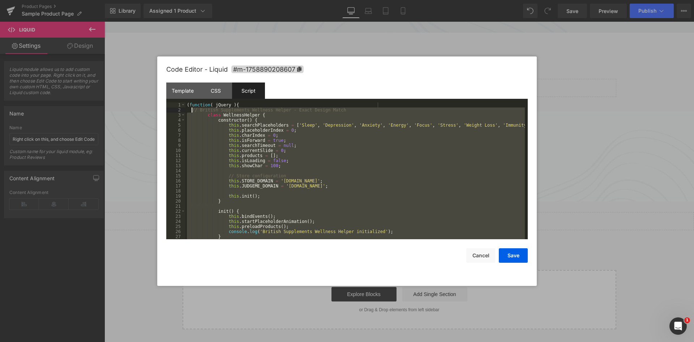
drag, startPoint x: 218, startPoint y: 231, endPoint x: 191, endPoint y: 111, distance: 123.1
click at [191, 111] on div "( function ( jQuery ) { // British Supplements Wellness Helper - Exact Design M…" at bounding box center [354, 175] width 339 height 147
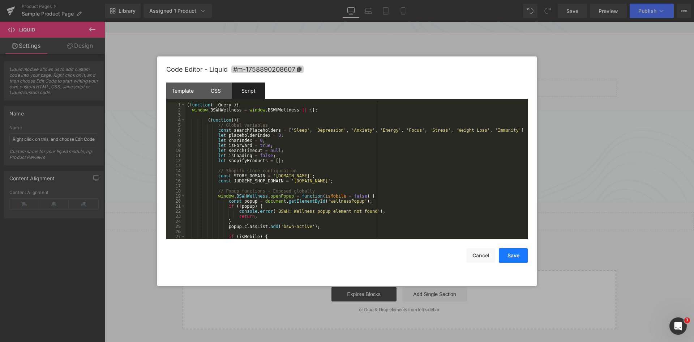
click at [522, 255] on button "Save" at bounding box center [513, 255] width 29 height 14
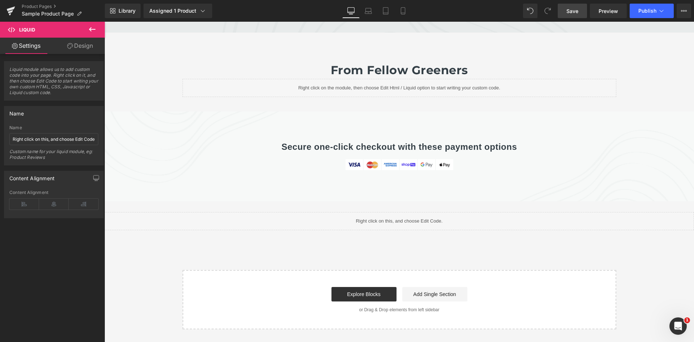
click at [570, 13] on span "Save" at bounding box center [572, 11] width 12 height 8
click at [459, 6] on div "Library Assigned 1 Product Product Preview Clean Apple Cider Vinegar (58mg [MED…" at bounding box center [399, 11] width 589 height 14
drag, startPoint x: 603, startPoint y: 11, endPoint x: 606, endPoint y: 16, distance: 5.9
click at [603, 12] on span "Preview" at bounding box center [609, 11] width 20 height 8
